Goal: Information Seeking & Learning: Learn about a topic

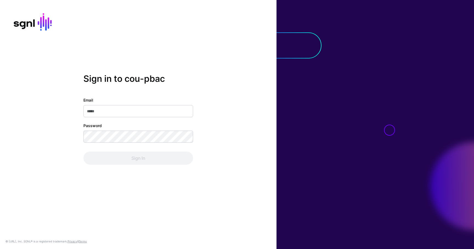
type input "**********"
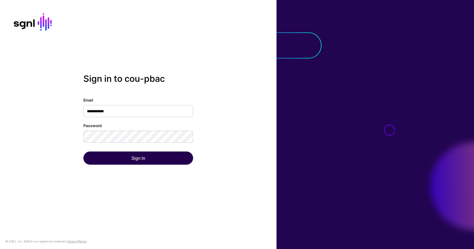
click at [164, 153] on div "Sign In" at bounding box center [138, 157] width 110 height 13
click at [164, 153] on button "Sign In" at bounding box center [138, 157] width 110 height 13
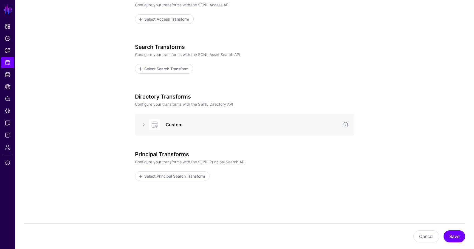
scroll to position [92, 0]
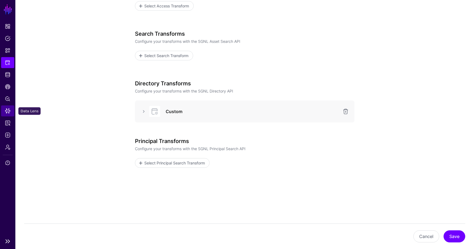
click at [10, 111] on span "Data Lens" at bounding box center [7, 110] width 5 height 5
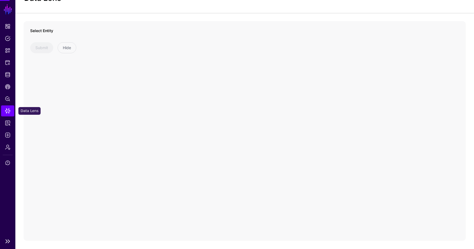
scroll to position [24, 0]
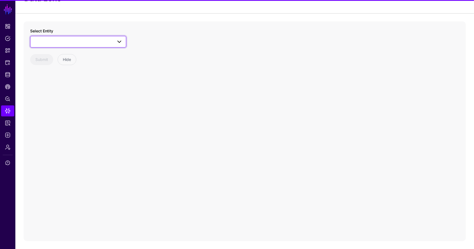
click at [67, 41] on span at bounding box center [78, 41] width 89 height 7
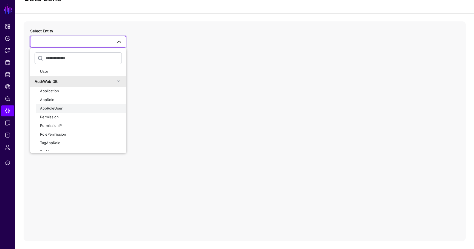
scroll to position [315, 0]
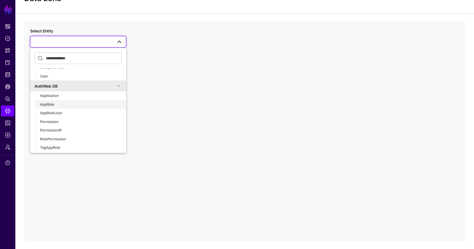
click at [58, 102] on div "AppRole" at bounding box center [81, 104] width 82 height 5
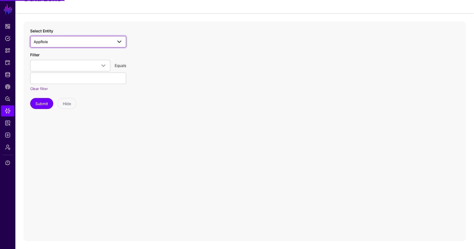
click at [67, 40] on span "AppRole" at bounding box center [73, 42] width 79 height 6
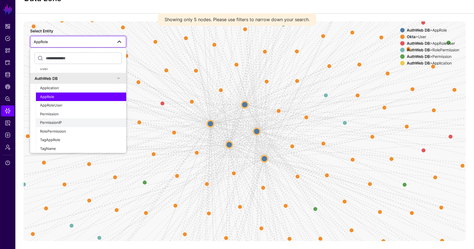
scroll to position [322, 0]
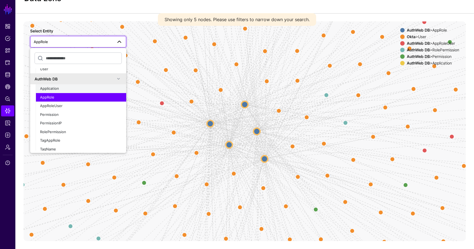
click at [56, 91] on div "Application" at bounding box center [81, 88] width 82 height 5
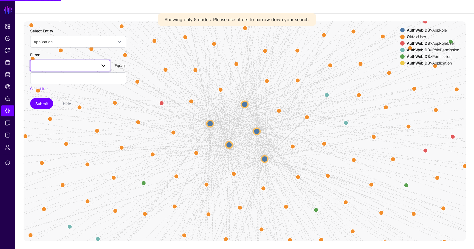
click at [58, 66] on span at bounding box center [70, 65] width 73 height 7
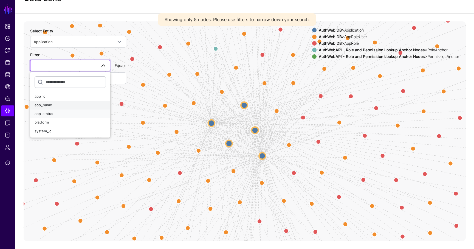
drag, startPoint x: 54, startPoint y: 112, endPoint x: 58, endPoint y: 107, distance: 6.0
click at [58, 107] on ul "app_id app_name app_status platform system_id" at bounding box center [70, 113] width 80 height 43
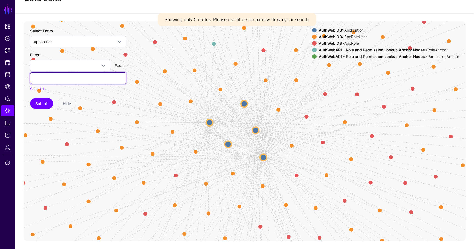
click at [70, 73] on input "text" at bounding box center [78, 78] width 96 height 12
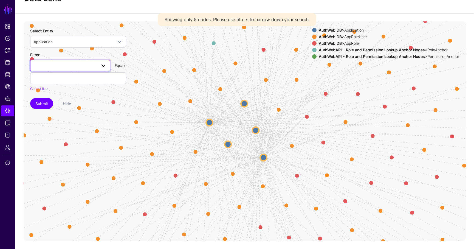
click at [70, 70] on link at bounding box center [70, 66] width 80 height 12
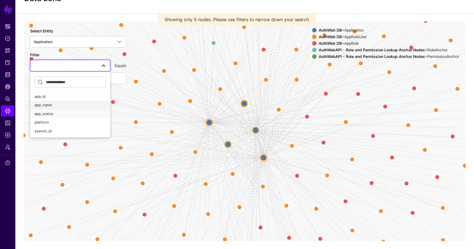
drag, startPoint x: 55, startPoint y: 109, endPoint x: 58, endPoint y: 104, distance: 6.3
click at [58, 104] on ul "app_id app_name app_status platform system_id" at bounding box center [70, 113] width 80 height 43
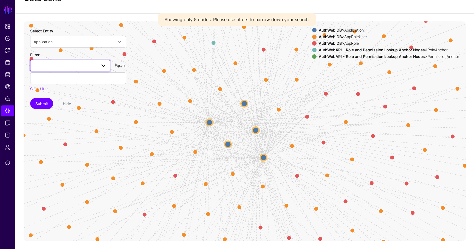
click at [69, 68] on span at bounding box center [70, 65] width 73 height 7
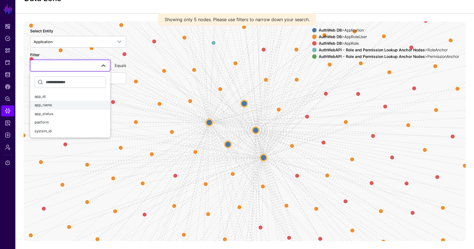
click at [45, 105] on span "app_name" at bounding box center [44, 105] width 18 height 4
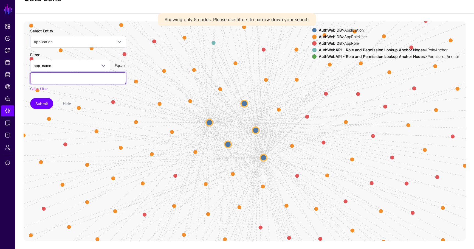
click at [51, 77] on input "text" at bounding box center [78, 78] width 96 height 12
paste input "**********"
click at [35, 101] on button "Submit" at bounding box center [41, 103] width 23 height 11
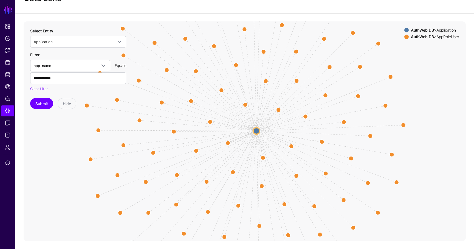
click at [256, 131] on circle at bounding box center [256, 130] width 7 height 7
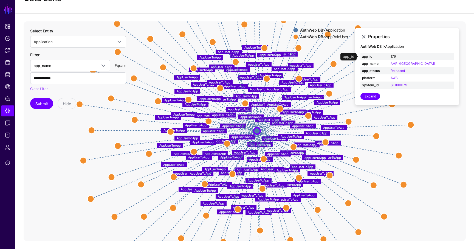
click at [396, 56] on link "179" at bounding box center [393, 56] width 5 height 4
type input "***"
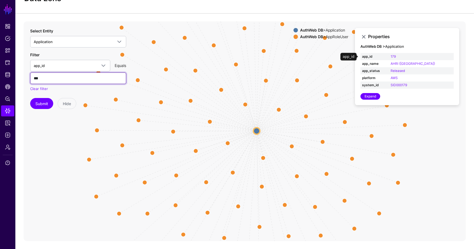
click at [67, 76] on input "***" at bounding box center [78, 78] width 96 height 12
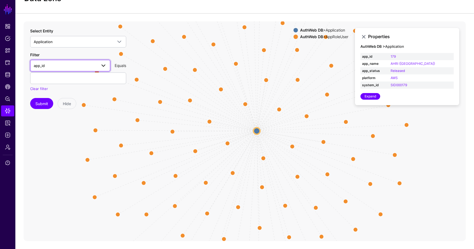
click at [63, 63] on span "app_id" at bounding box center [65, 66] width 63 height 6
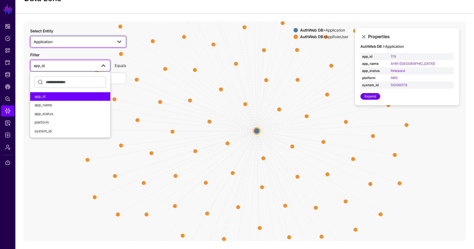
click at [69, 43] on span "Application" at bounding box center [73, 42] width 79 height 6
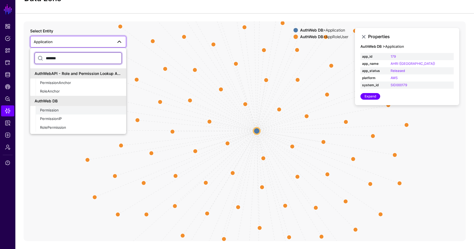
type input "*******"
click at [73, 112] on div "Permission" at bounding box center [81, 110] width 82 height 5
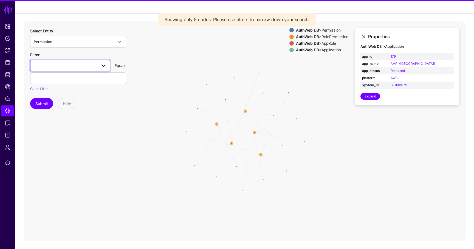
click at [66, 67] on span at bounding box center [70, 65] width 73 height 7
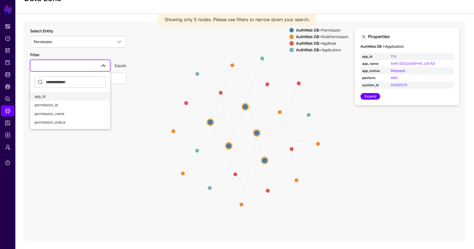
click at [67, 98] on div "app_id" at bounding box center [70, 96] width 71 height 5
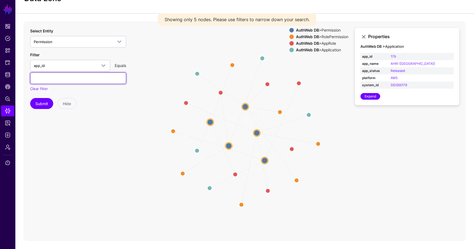
click at [69, 83] on input "text" at bounding box center [78, 78] width 96 height 12
paste input "***"
type input "***"
click at [44, 102] on button "Submit" at bounding box center [41, 103] width 23 height 11
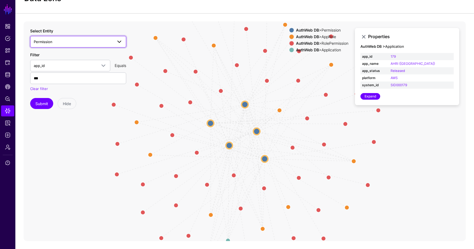
click at [81, 42] on span "Permission" at bounding box center [73, 42] width 79 height 6
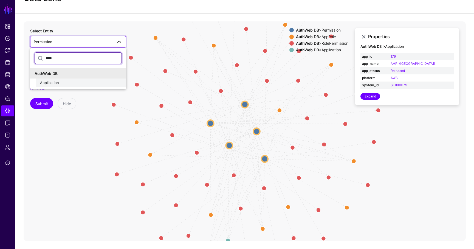
type input "****"
click at [63, 82] on div "Application" at bounding box center [81, 82] width 82 height 5
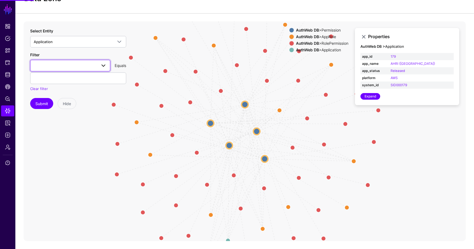
click at [60, 69] on link at bounding box center [70, 66] width 80 height 12
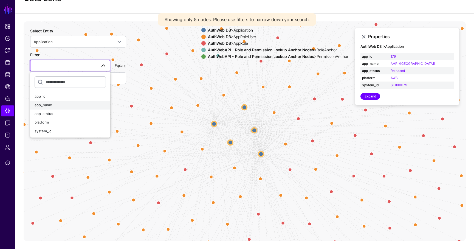
click at [66, 106] on div "app_name" at bounding box center [70, 104] width 71 height 5
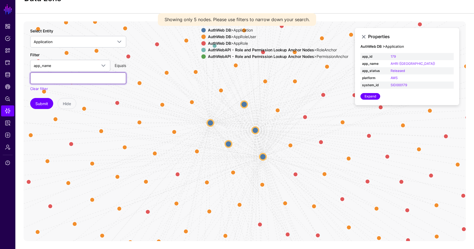
click at [66, 77] on input "text" at bounding box center [78, 78] width 96 height 12
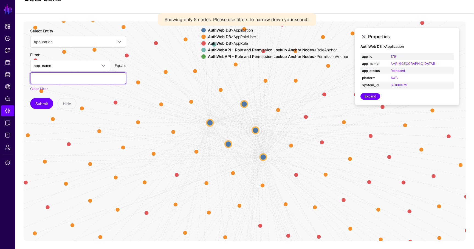
paste input "**********"
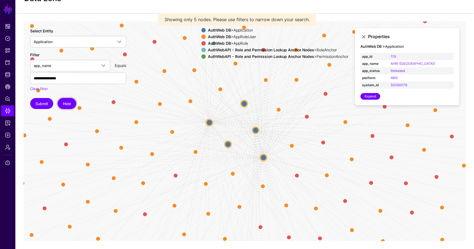
click at [72, 103] on button "Hide" at bounding box center [67, 103] width 19 height 11
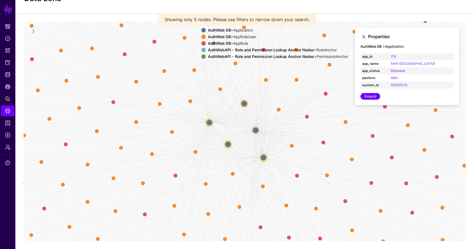
click at [72, 103] on div "PermissionAnchor RoleAnchor apptoapprole apptoapprole apptoapprole apptoapprole…" at bounding box center [245, 130] width 442 height 219
click at [33, 31] on link at bounding box center [33, 31] width 7 height 7
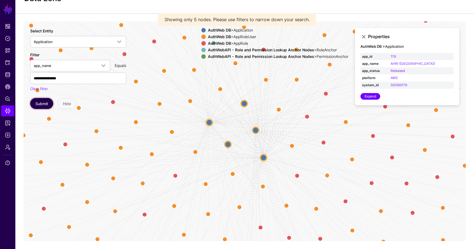
click at [39, 99] on button "Submit" at bounding box center [41, 103] width 23 height 11
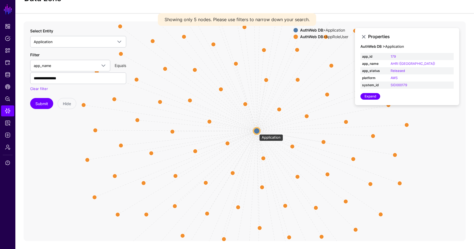
click at [257, 131] on circle at bounding box center [257, 131] width 7 height 7
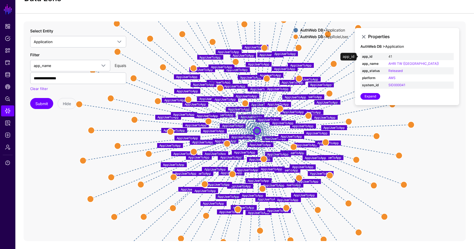
click at [392, 56] on link "41" at bounding box center [391, 56] width 4 height 4
type input "**"
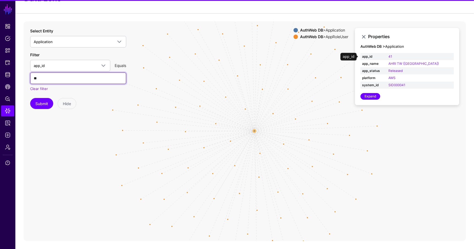
click at [56, 79] on input "**" at bounding box center [78, 78] width 96 height 12
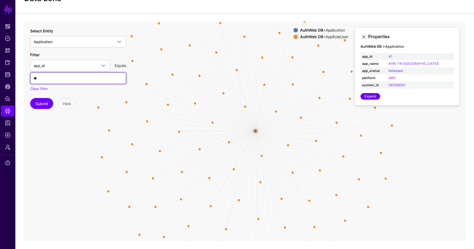
click at [56, 79] on input "**" at bounding box center [78, 78] width 96 height 12
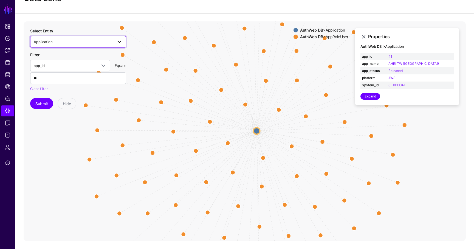
click at [79, 43] on span "Application" at bounding box center [73, 42] width 79 height 6
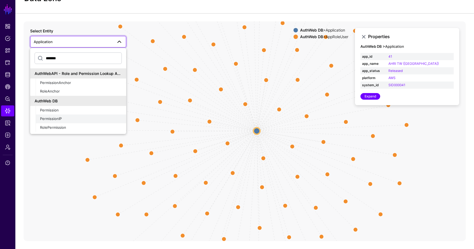
type input "*******"
drag, startPoint x: 53, startPoint y: 116, endPoint x: 58, endPoint y: 110, distance: 7.6
click at [58, 110] on ul "Permission PermissionIP RolePermission" at bounding box center [81, 119] width 91 height 26
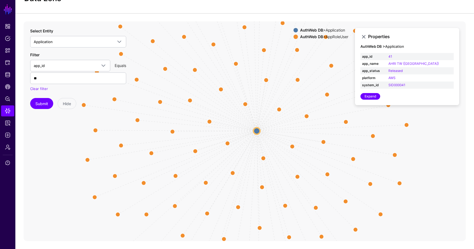
click at [65, 47] on div "Select Entity Application ******* AuthWebAPI - Role and Permission Lookup Ancho…" at bounding box center [78, 68] width 96 height 81
click at [66, 43] on span "Application" at bounding box center [73, 42] width 79 height 6
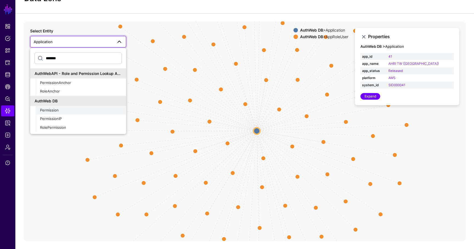
click at [63, 109] on div "Permission" at bounding box center [81, 110] width 82 height 5
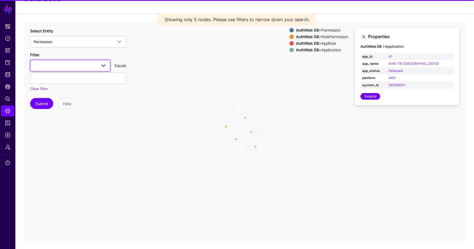
click at [61, 66] on span at bounding box center [70, 65] width 73 height 7
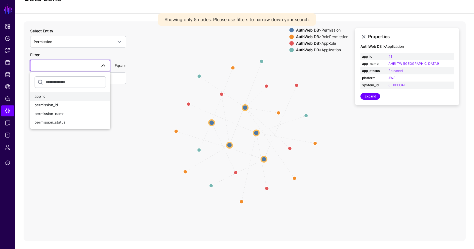
click at [52, 96] on div "app_id" at bounding box center [70, 96] width 71 height 5
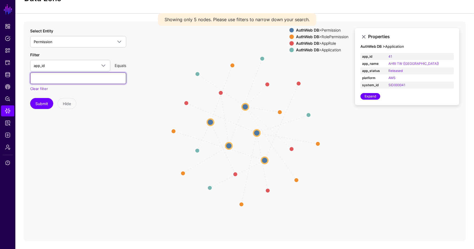
click at [57, 77] on input "text" at bounding box center [78, 78] width 96 height 12
type input "**"
click at [43, 104] on button "Submit" at bounding box center [41, 103] width 23 height 11
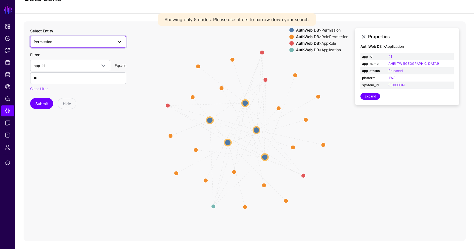
click at [54, 43] on span "Permission" at bounding box center [73, 42] width 79 height 6
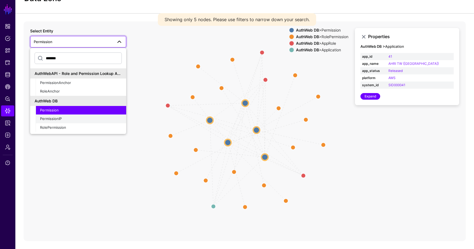
click at [54, 121] on div "PermissionIP" at bounding box center [81, 118] width 82 height 5
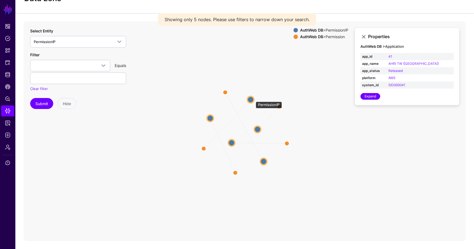
click at [253, 99] on circle at bounding box center [250, 99] width 7 height 7
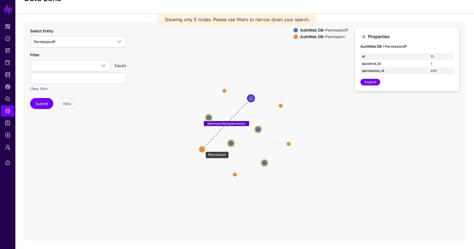
click at [203, 149] on circle at bounding box center [202, 149] width 7 height 7
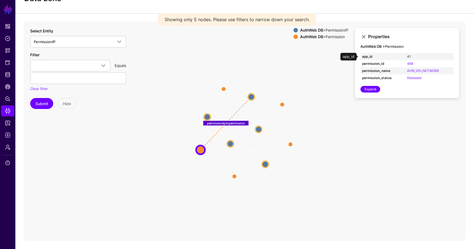
click at [408, 57] on link "41" at bounding box center [409, 56] width 4 height 4
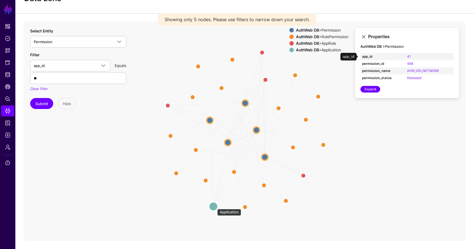
click at [215, 206] on circle at bounding box center [213, 206] width 9 height 9
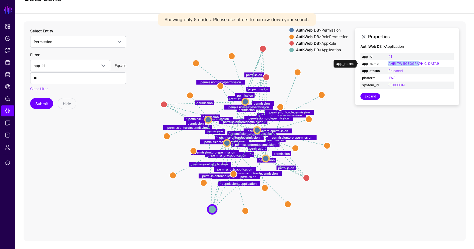
drag, startPoint x: 435, startPoint y: 62, endPoint x: 395, endPoint y: 62, distance: 39.5
click at [395, 62] on tr "app_name AHRI TW (Taiwan)" at bounding box center [407, 63] width 93 height 7
copy tr "AHRI TW (Taiwan)"
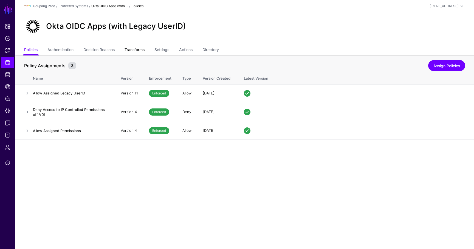
click at [142, 52] on link "Transforms" at bounding box center [135, 50] width 20 height 10
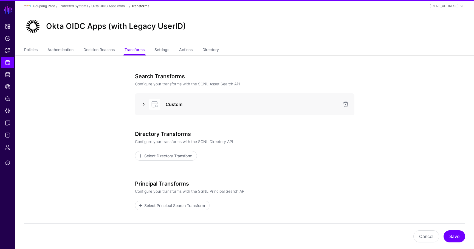
click at [145, 106] on link at bounding box center [143, 104] width 7 height 7
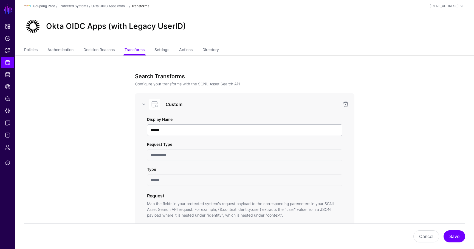
click at [32, 43] on div "Okta OIDC Apps (with Legacy UserID)" at bounding box center [244, 28] width 459 height 33
click at [32, 47] on link "Policies" at bounding box center [30, 50] width 13 height 10
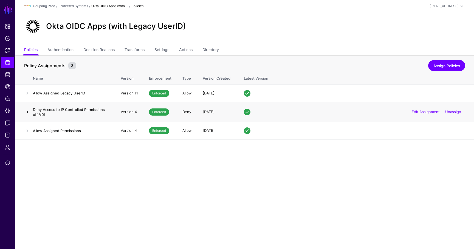
click at [26, 109] on link at bounding box center [27, 112] width 7 height 7
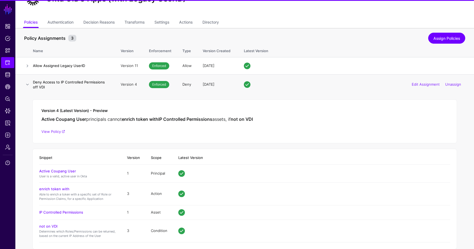
scroll to position [43, 0]
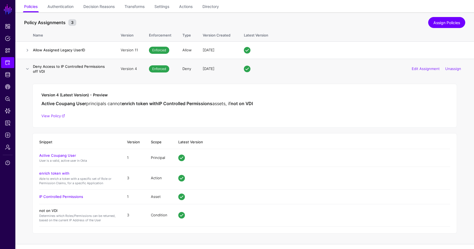
click at [52, 210] on link "not on VDI" at bounding box center [48, 210] width 18 height 4
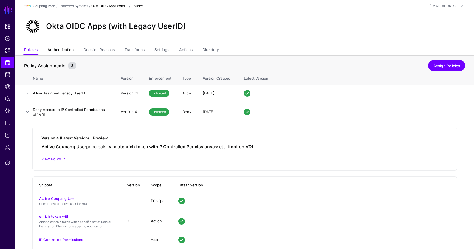
click at [57, 50] on link "Authentication" at bounding box center [60, 50] width 26 height 10
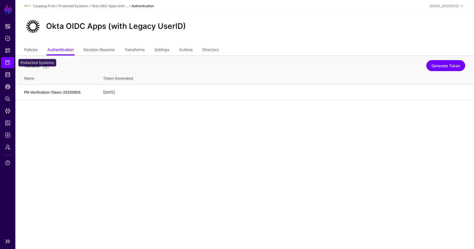
click at [10, 64] on span "Protected Systems" at bounding box center [7, 62] width 5 height 5
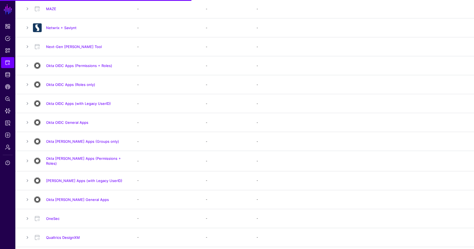
scroll to position [357, 0]
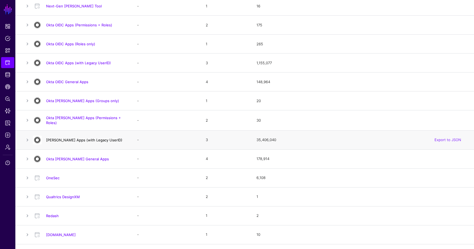
click at [84, 140] on link "Okta SAML Apps (with Legacy UserID)" at bounding box center [84, 140] width 76 height 4
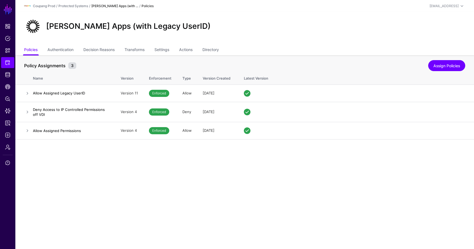
click at [68, 43] on div "Okta SAML Apps (with Legacy UserID)" at bounding box center [244, 28] width 459 height 33
click at [68, 47] on link "Authentication" at bounding box center [60, 50] width 26 height 10
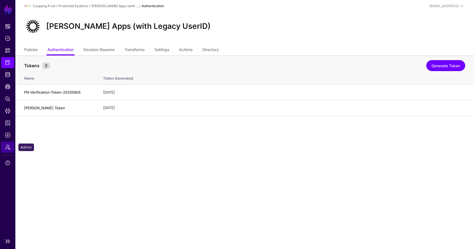
click at [7, 145] on span "Admin" at bounding box center [7, 146] width 5 height 5
click at [10, 147] on span "Admin" at bounding box center [7, 146] width 5 height 5
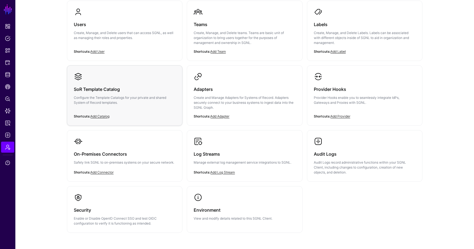
scroll to position [83, 0]
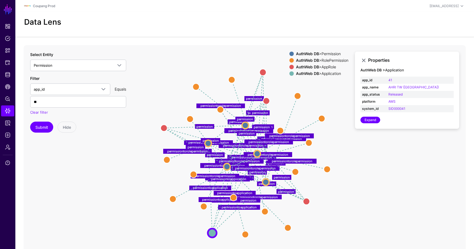
scroll to position [24, 0]
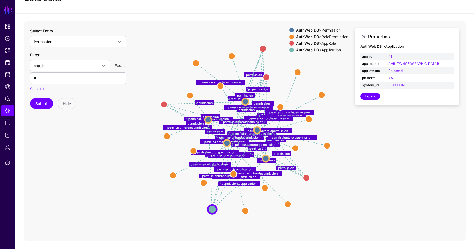
click at [331, 43] on div "AuthWeb DB > AppRole" at bounding box center [322, 43] width 55 height 4
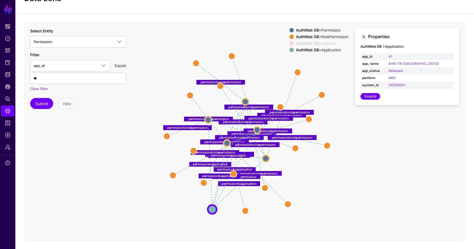
click at [331, 43] on div "AuthWeb DB > AppRole" at bounding box center [322, 43] width 55 height 4
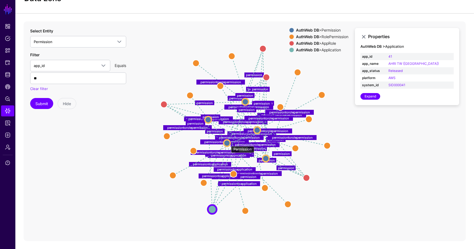
click at [228, 143] on circle at bounding box center [227, 143] width 7 height 7
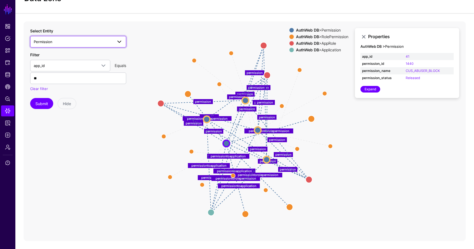
click at [61, 41] on span "Permission" at bounding box center [73, 42] width 79 height 6
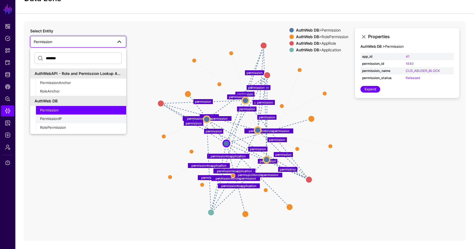
click at [60, 116] on button "PermissionIP" at bounding box center [81, 118] width 91 height 9
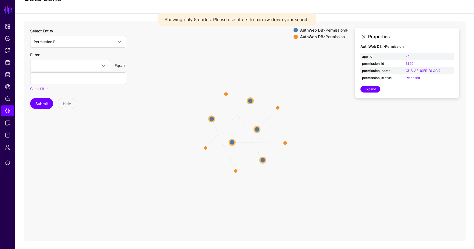
click at [258, 128] on circle at bounding box center [257, 129] width 6 height 6
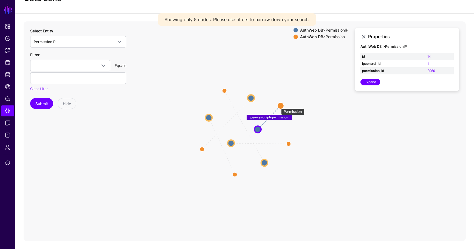
click at [278, 105] on circle at bounding box center [280, 105] width 7 height 7
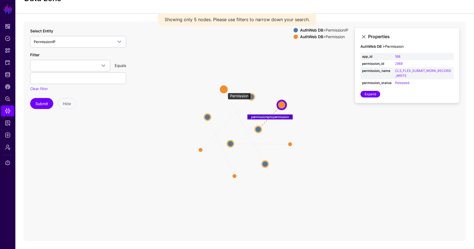
click at [224, 90] on circle at bounding box center [223, 89] width 9 height 9
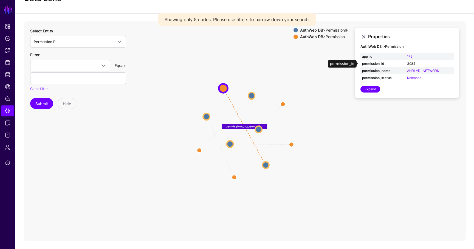
click at [410, 63] on link "3084" at bounding box center [411, 63] width 8 height 4
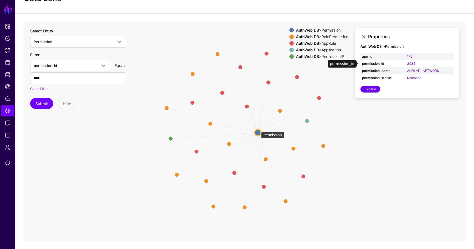
click at [258, 131] on circle at bounding box center [258, 132] width 7 height 7
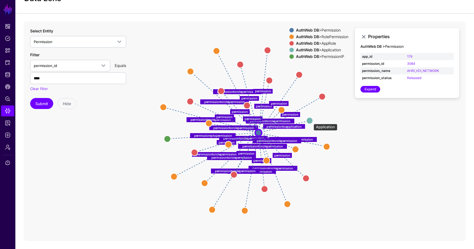
click at [311, 121] on circle at bounding box center [309, 120] width 7 height 7
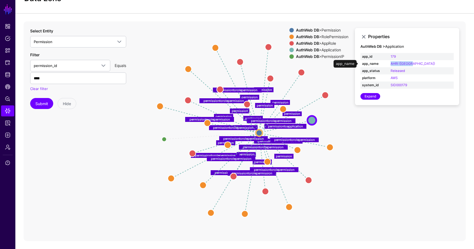
drag, startPoint x: 429, startPoint y: 64, endPoint x: 405, endPoint y: 64, distance: 24.1
click at [405, 64] on td "AHRI (Korea)" at bounding box center [421, 63] width 65 height 7
copy link "AHRI (Korea)"
click at [257, 133] on circle at bounding box center [259, 133] width 7 height 7
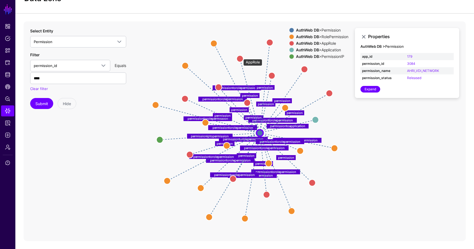
click at [241, 56] on circle at bounding box center [240, 58] width 7 height 7
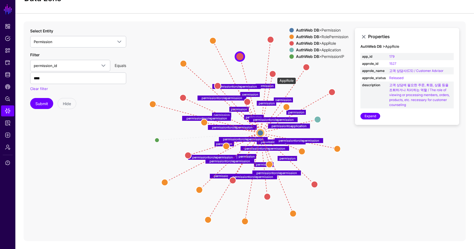
click at [274, 74] on circle at bounding box center [272, 74] width 7 height 7
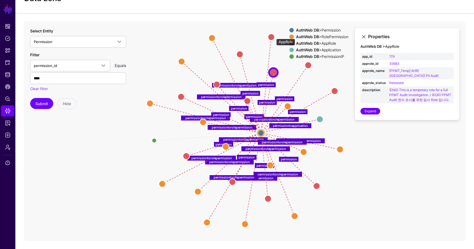
click at [274, 36] on circle at bounding box center [271, 37] width 7 height 7
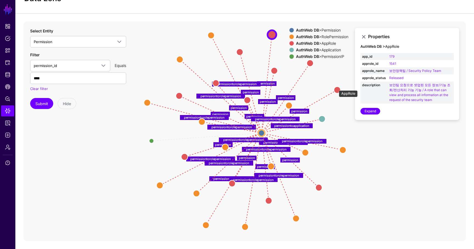
click at [336, 88] on circle at bounding box center [337, 89] width 7 height 7
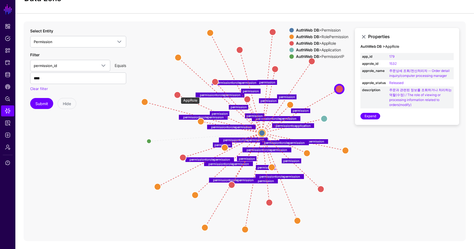
click at [178, 94] on circle at bounding box center [177, 94] width 7 height 7
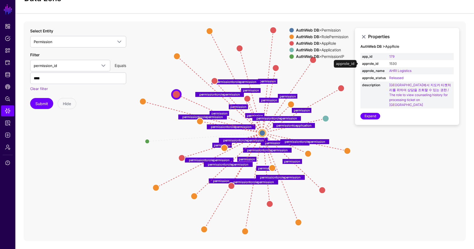
click at [393, 63] on link "1530" at bounding box center [392, 63] width 7 height 4
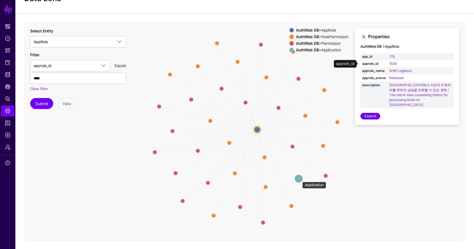
click at [300, 179] on circle at bounding box center [298, 178] width 9 height 9
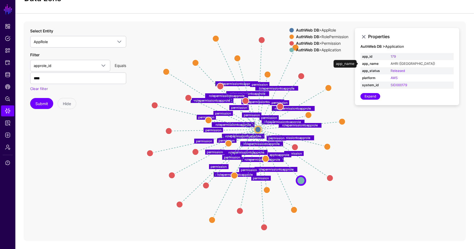
click at [420, 64] on link "AHRI (Korea)" at bounding box center [413, 63] width 44 height 4
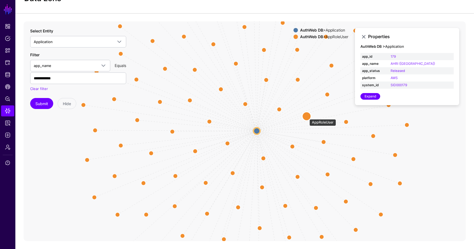
click at [307, 116] on circle at bounding box center [306, 116] width 9 height 9
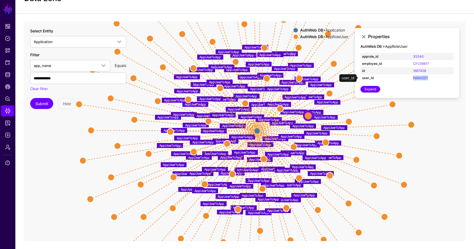
drag, startPoint x: 435, startPoint y: 78, endPoint x: 412, endPoint y: 78, distance: 22.5
click at [412, 78] on td "hekim257" at bounding box center [433, 77] width 42 height 7
copy link "hekim257"
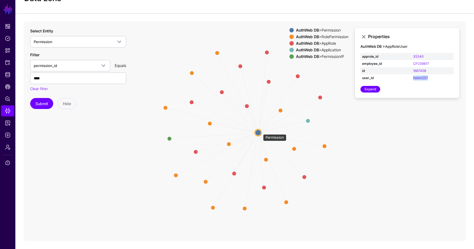
click at [260, 131] on circle at bounding box center [258, 132] width 7 height 7
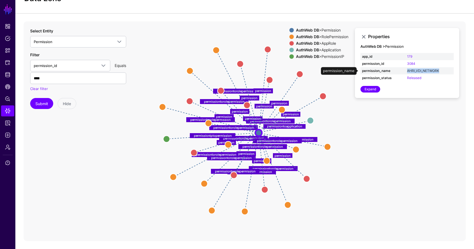
drag, startPoint x: 446, startPoint y: 70, endPoint x: 408, endPoint y: 70, distance: 38.4
click at [407, 70] on td "AHRI_VDI_NETWORK" at bounding box center [430, 70] width 48 height 7
copy link "AHRI_VDI_NETWORK"
click at [4, 30] on link "Dashboard" at bounding box center [7, 26] width 13 height 11
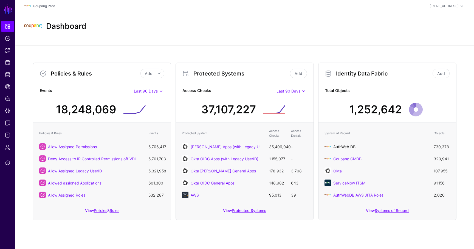
click at [347, 144] on link "AuthWeb DB" at bounding box center [344, 146] width 22 height 5
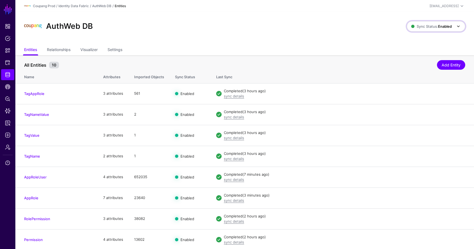
click at [423, 27] on span "Sync Status: Enabled" at bounding box center [431, 26] width 41 height 4
click at [356, 23] on div "AuthWeb DB" at bounding box center [215, 27] width 387 height 18
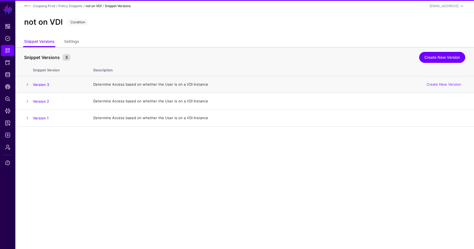
click at [25, 86] on span at bounding box center [27, 84] width 7 height 7
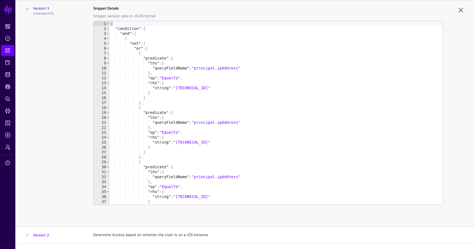
scroll to position [76, 0]
type textarea "**********"
drag, startPoint x: 211, startPoint y: 87, endPoint x: 179, endPoint y: 88, distance: 31.6
click at [179, 88] on div "{ "condition" : { "and" : [ { "not" : { "or" : [ { "predicate" : { "lhs" : { "q…" at bounding box center [276, 117] width 333 height 193
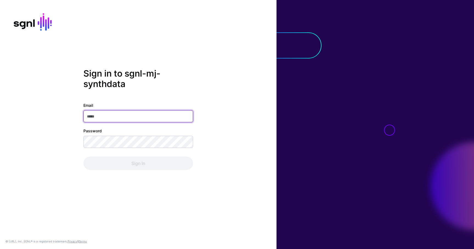
type input "**********"
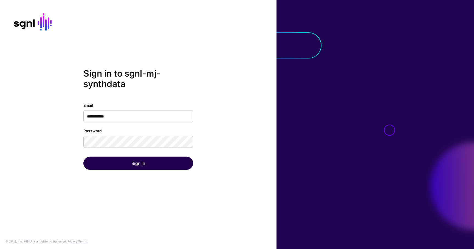
click at [134, 161] on div "Sign In" at bounding box center [138, 163] width 110 height 13
click at [134, 161] on button "Sign In" at bounding box center [138, 163] width 110 height 13
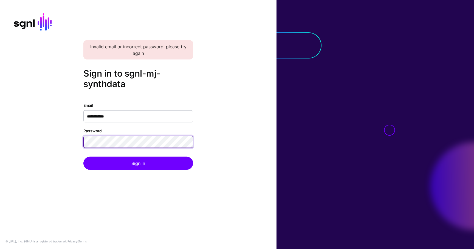
click at [83, 157] on button "Sign In" at bounding box center [138, 163] width 110 height 13
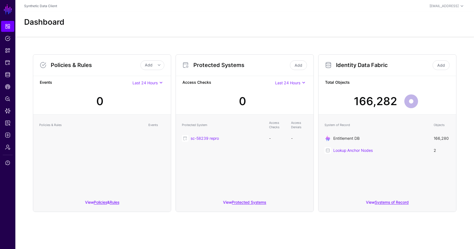
click at [340, 137] on link "Entitlement DB" at bounding box center [346, 138] width 26 height 5
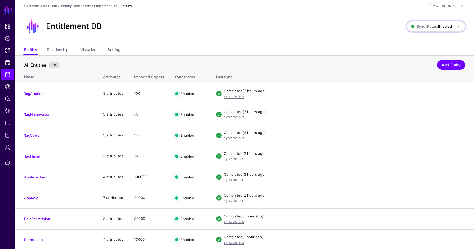
click at [434, 27] on span "Sync Status: Enabled" at bounding box center [431, 26] width 41 height 4
click at [352, 39] on div "Entitlement DB Sync Status: Enabled Enabled Syncing active for all configured e…" at bounding box center [244, 28] width 459 height 33
click at [424, 25] on span "Sync Status: Enabled" at bounding box center [431, 26] width 41 height 4
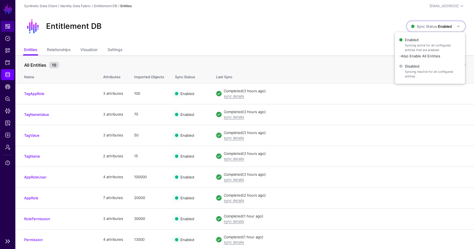
click at [6, 22] on link "Dashboard" at bounding box center [7, 26] width 13 height 11
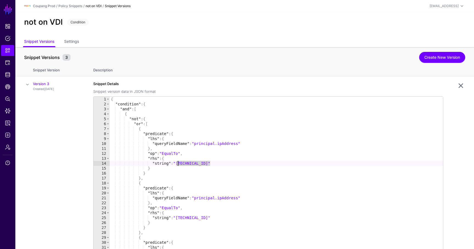
scroll to position [76, 0]
